Goal: Navigation & Orientation: Find specific page/section

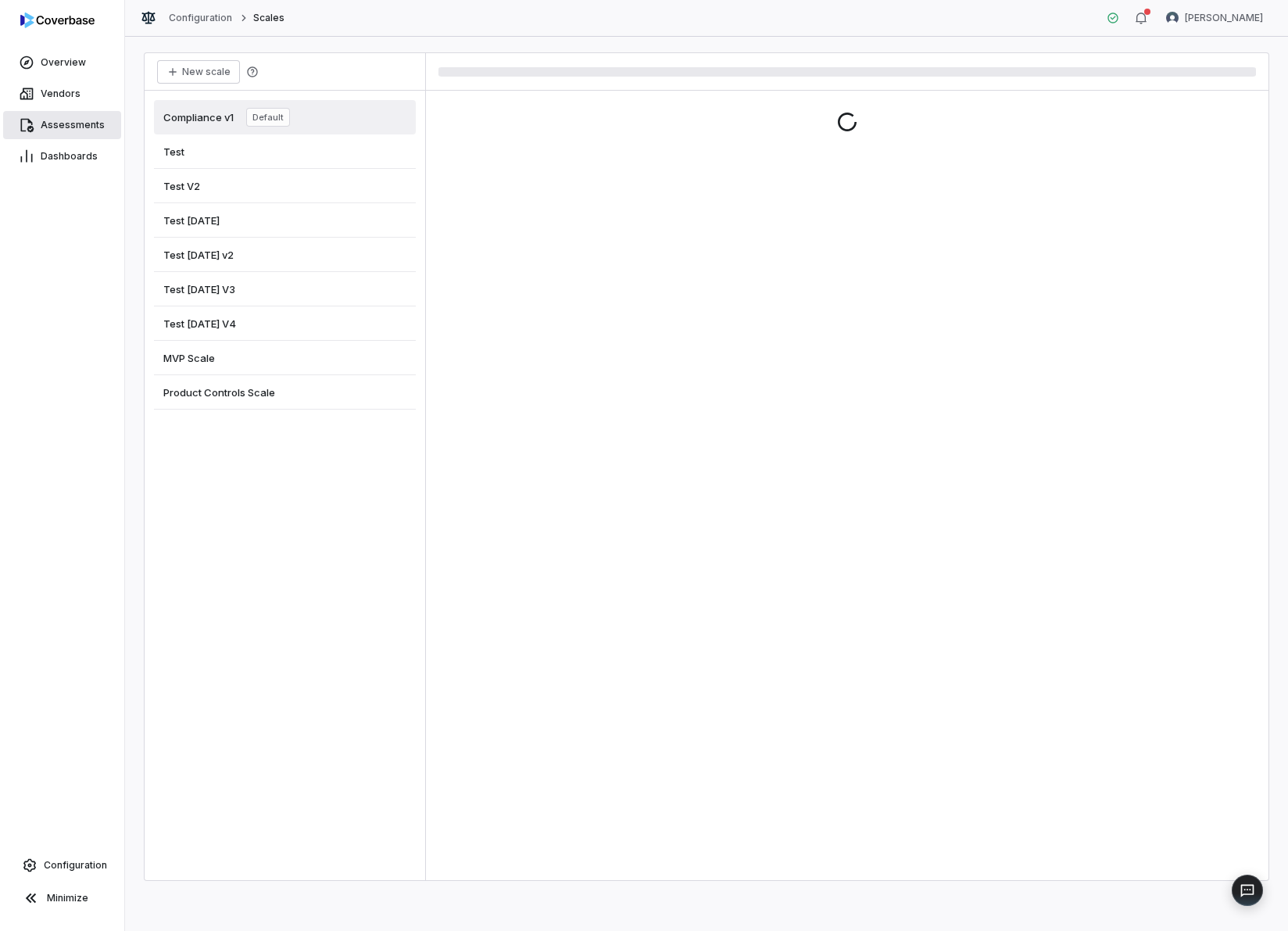
click at [61, 122] on span "Assessments" at bounding box center [73, 125] width 64 height 13
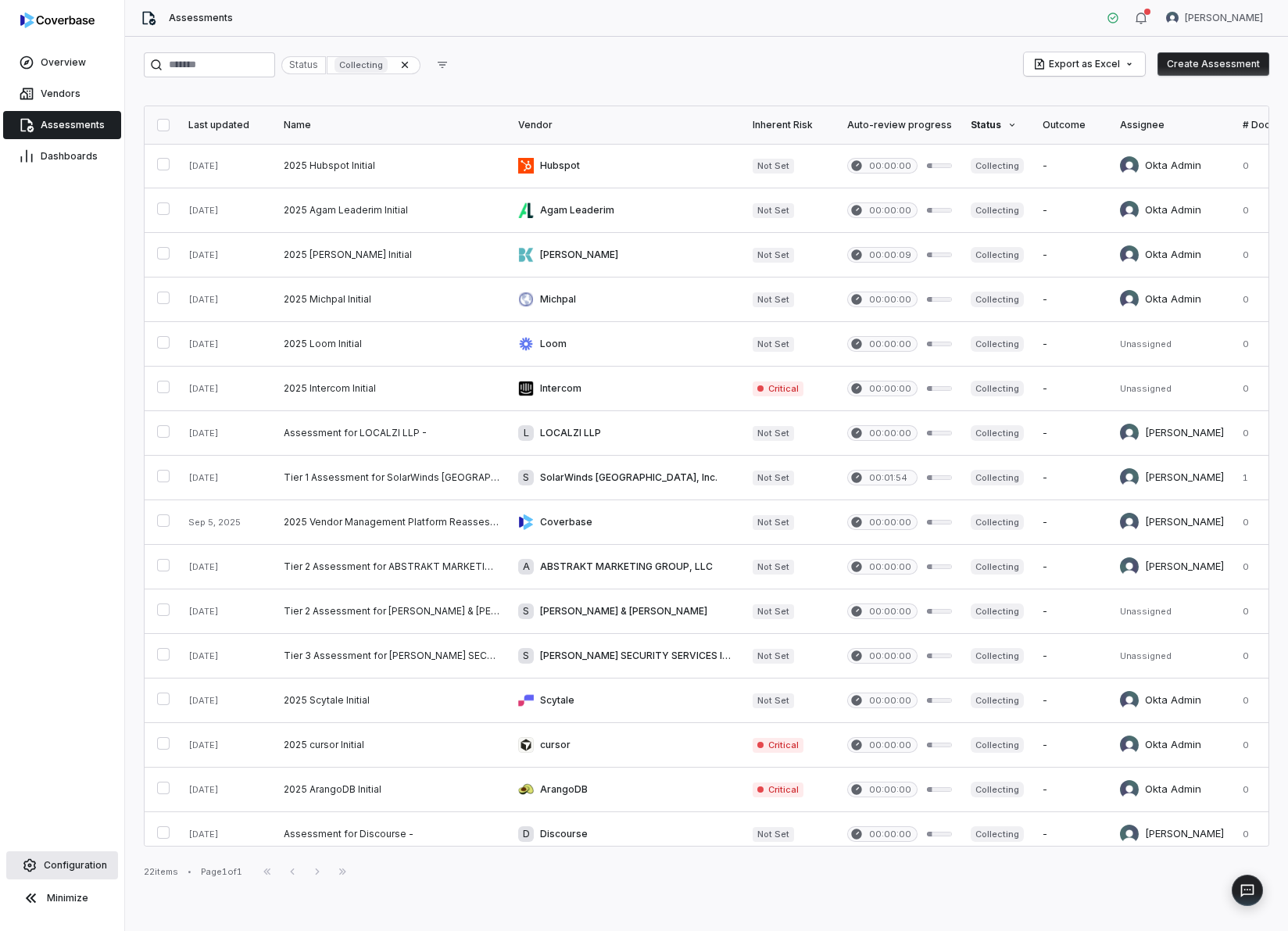
click at [84, 857] on link "Configuration" at bounding box center [62, 864] width 112 height 28
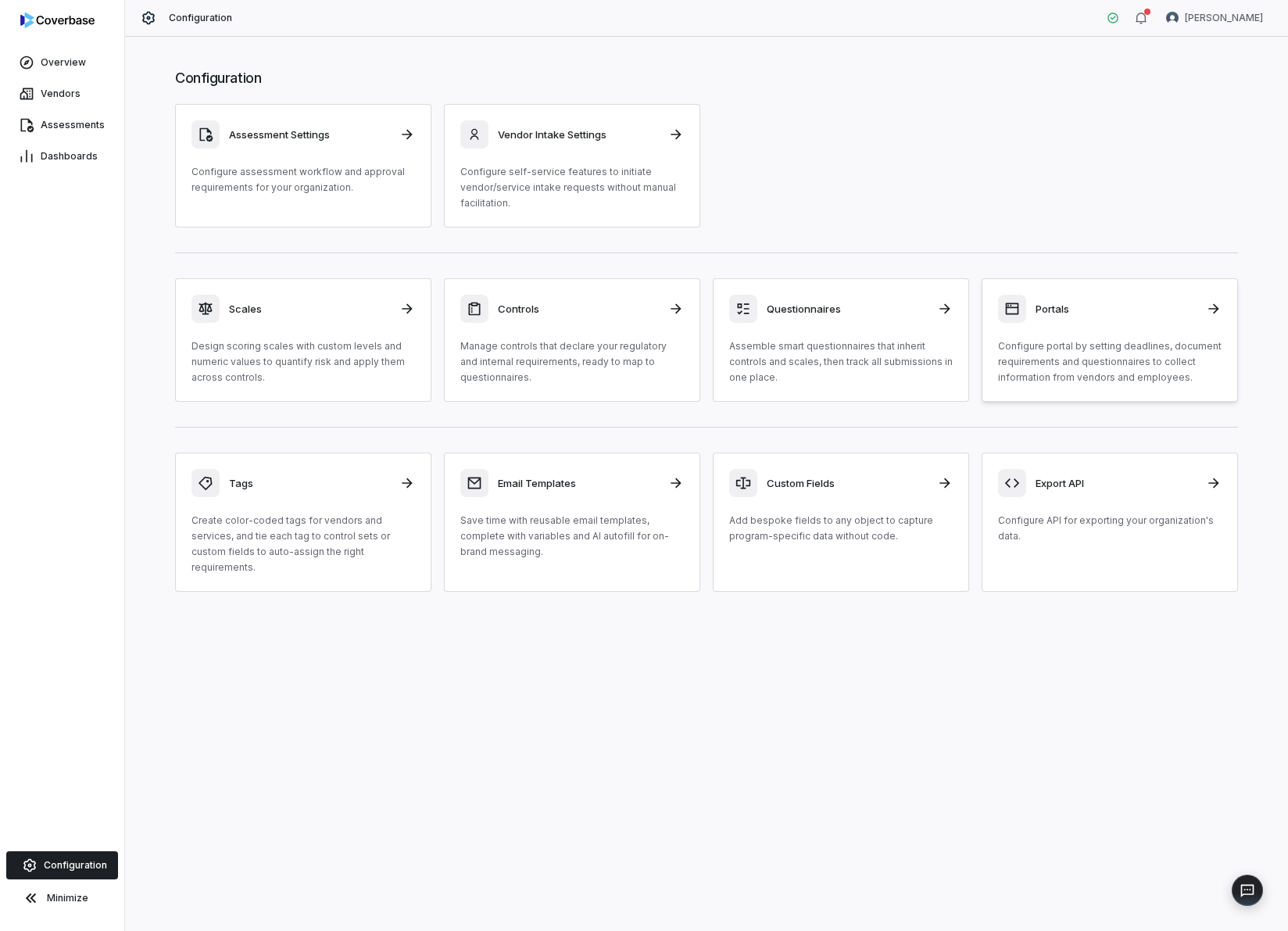
click at [1105, 336] on div "Portals Configure portal by setting deadlines, document requirements and questi…" at bounding box center [1109, 340] width 223 height 91
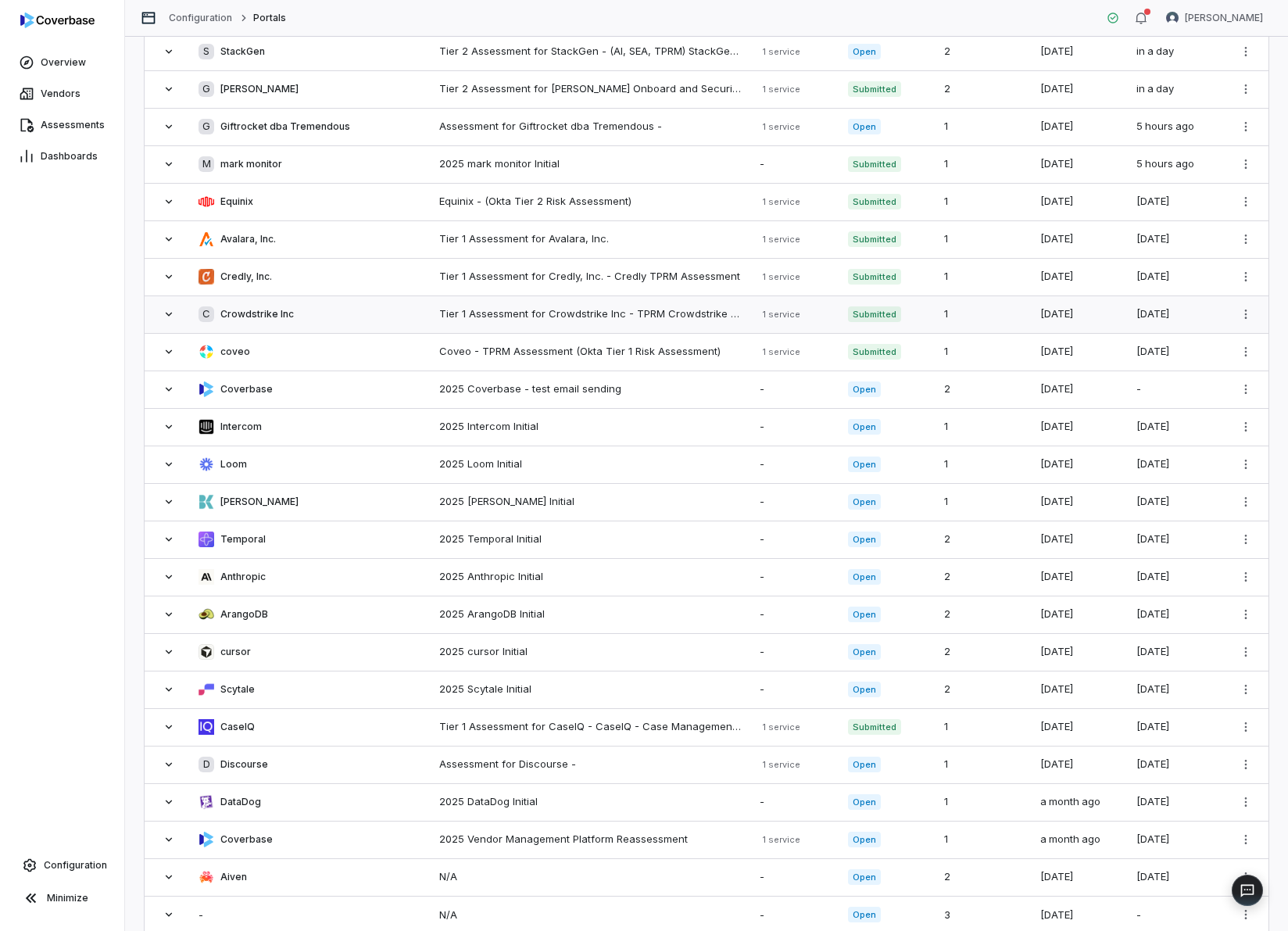
scroll to position [170, 0]
